Goal: Information Seeking & Learning: Learn about a topic

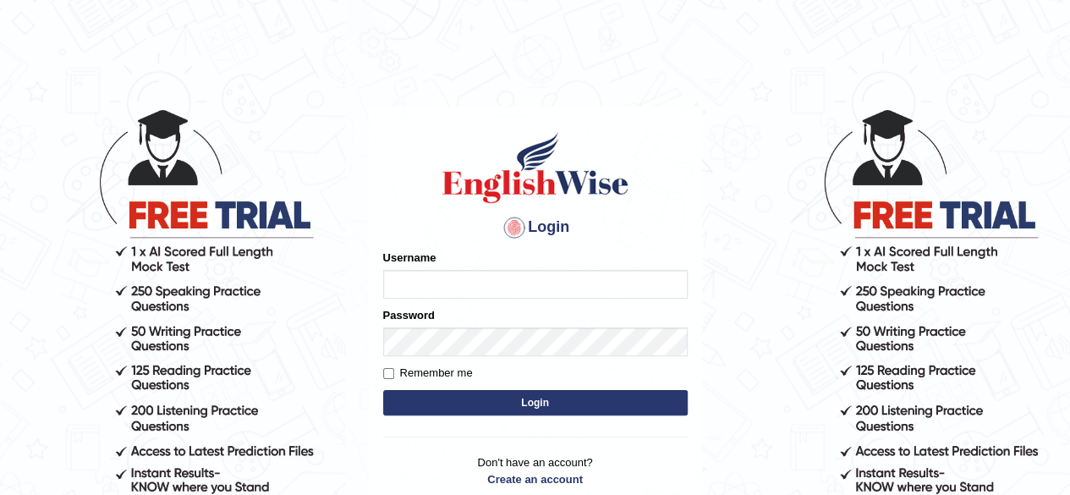
type input "maliny"
click at [525, 400] on button "Login" at bounding box center [535, 402] width 304 height 25
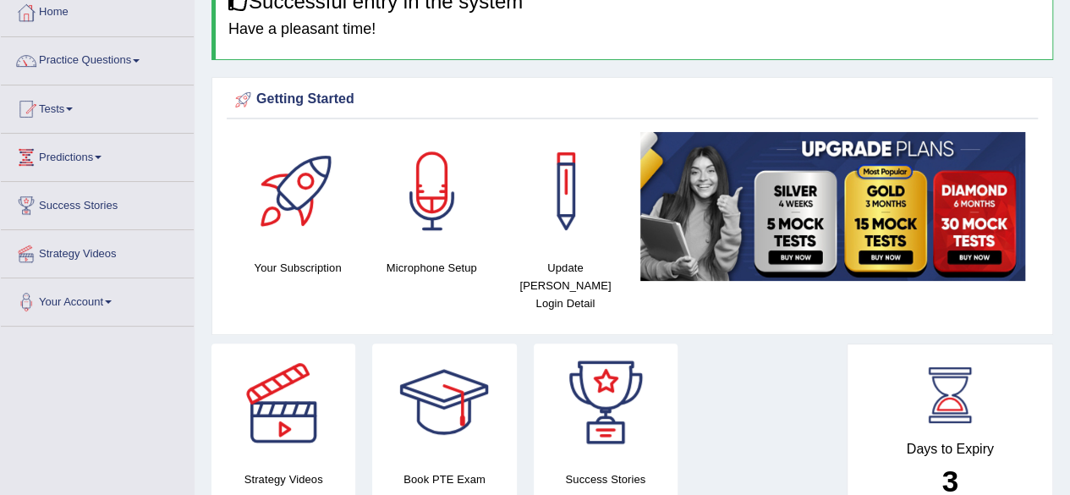
scroll to position [61, 0]
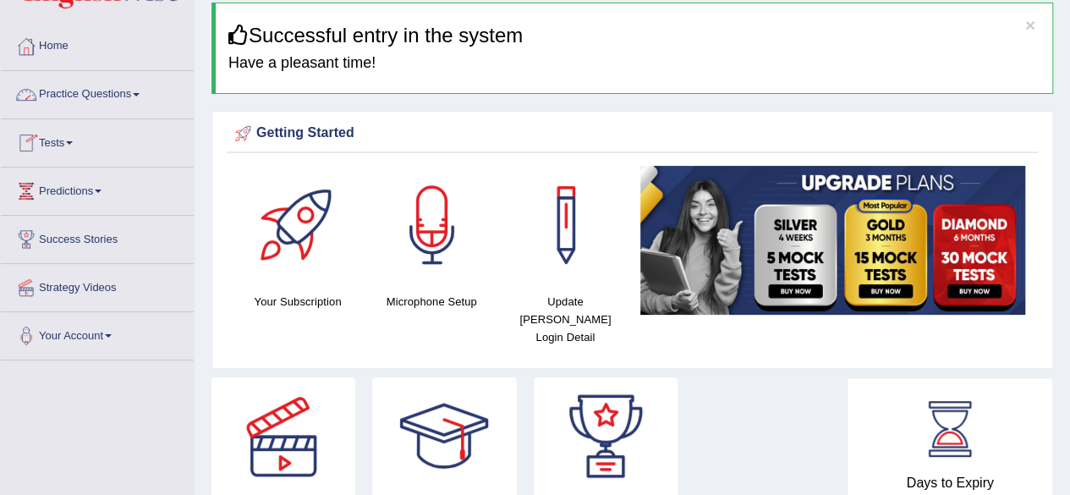
click at [145, 96] on link "Practice Questions" at bounding box center [97, 92] width 193 height 42
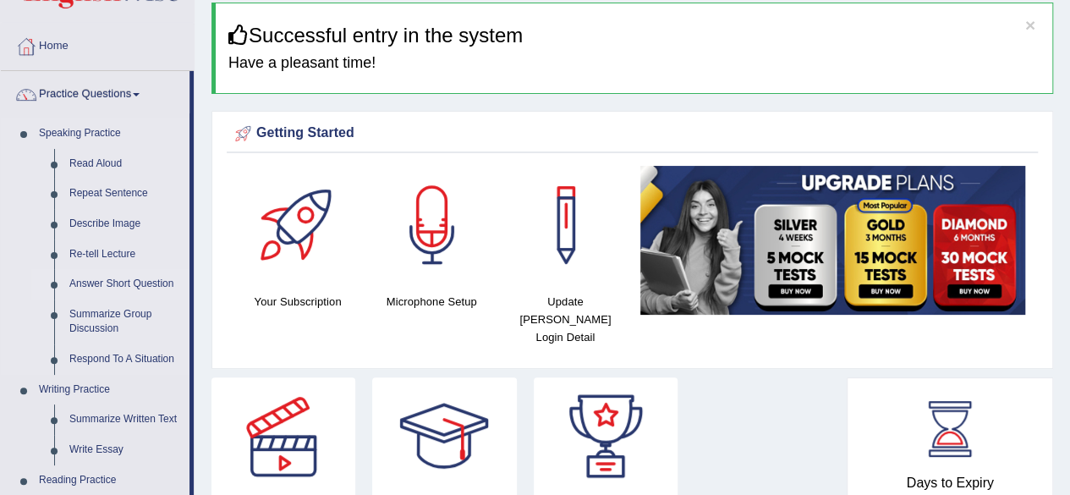
click at [139, 282] on link "Answer Short Question" at bounding box center [126, 284] width 128 height 30
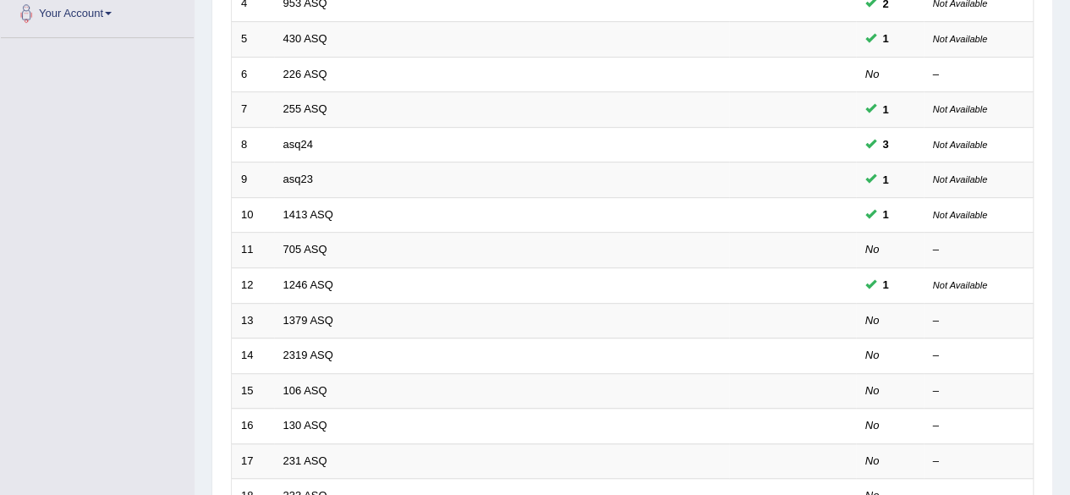
scroll to position [428, 0]
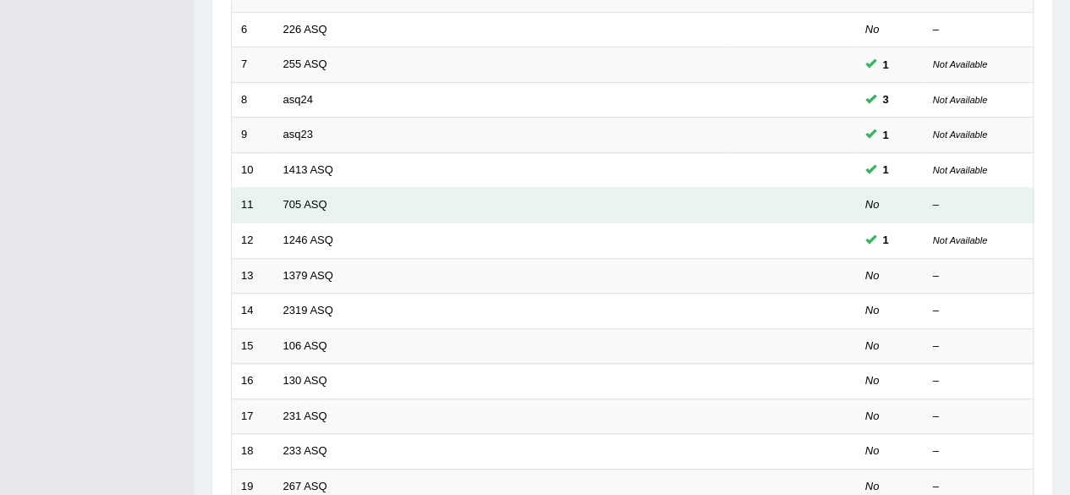
click at [649, 196] on td "705 ASQ" at bounding box center [501, 206] width 455 height 36
click at [326, 204] on link "705 ASQ" at bounding box center [305, 204] width 44 height 13
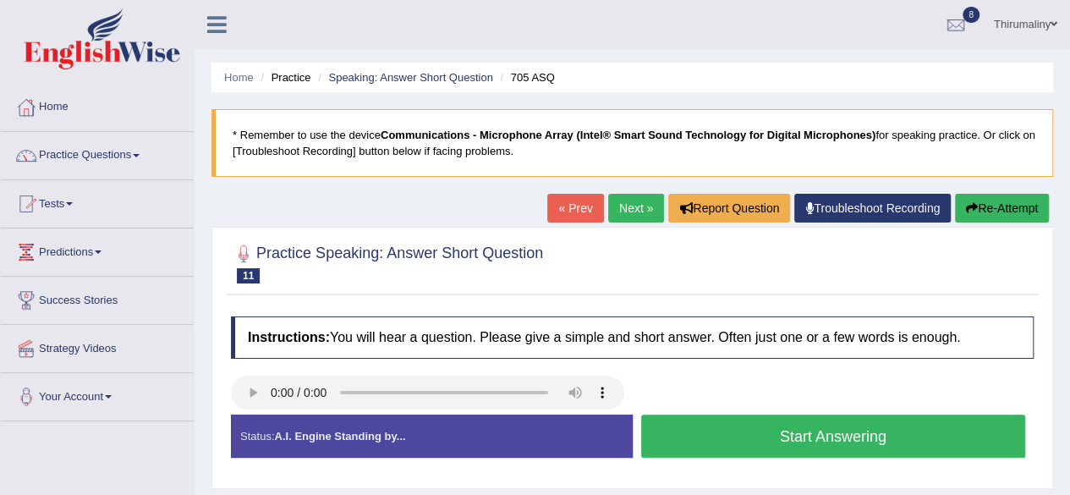
click at [786, 439] on button "Start Answering" at bounding box center [833, 435] width 385 height 43
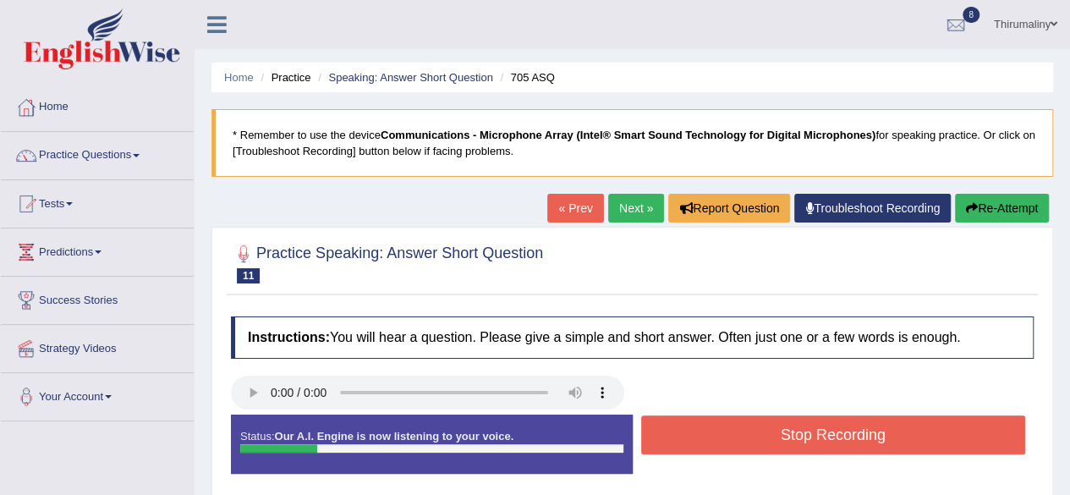
click at [786, 439] on button "Stop Recording" at bounding box center [833, 434] width 385 height 39
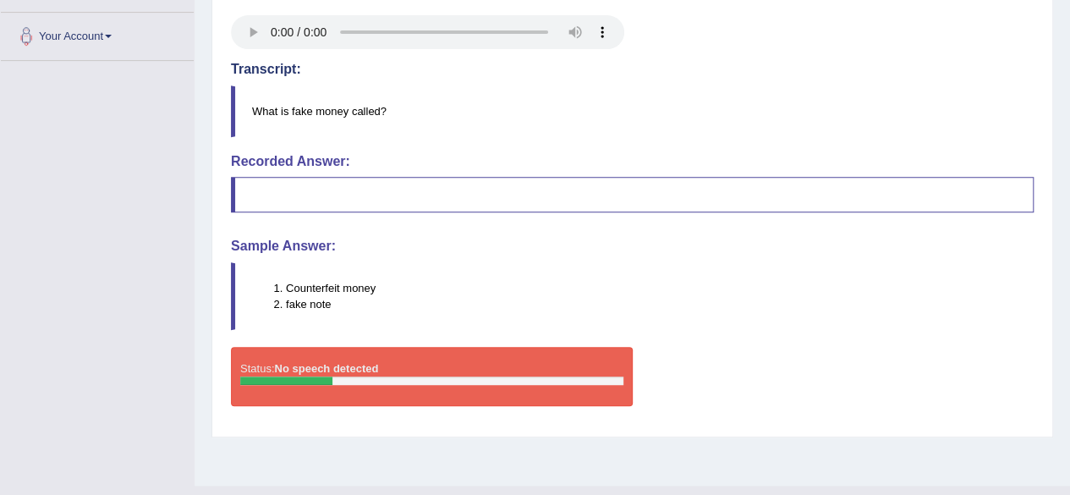
scroll to position [372, 0]
